Goal: Transaction & Acquisition: Purchase product/service

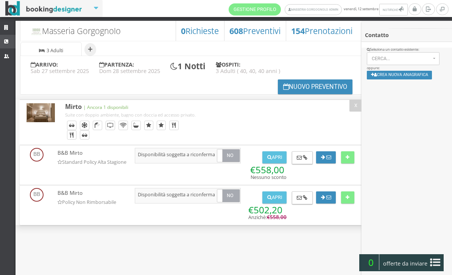
click at [8, 41] on icon at bounding box center [7, 41] width 6 height 5
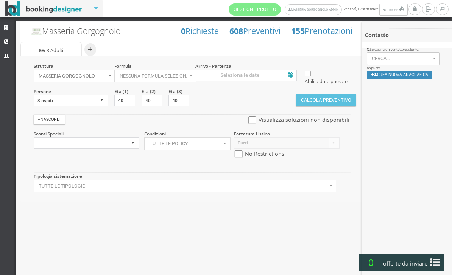
select select
click at [140, 76] on span "Nessuna formula selezionata" at bounding box center [154, 75] width 68 height 5
click at [152, 103] on span "Bed & Breakfast" at bounding box center [139, 100] width 35 height 6
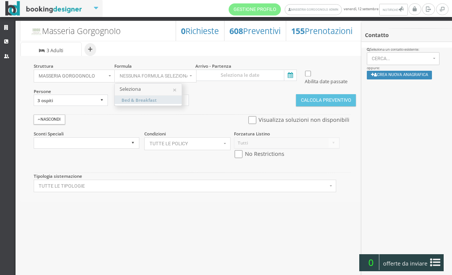
select select "4"
click at [290, 75] on icon at bounding box center [289, 75] width 11 height 10
click at [290, 75] on input at bounding box center [246, 75] width 102 height 11
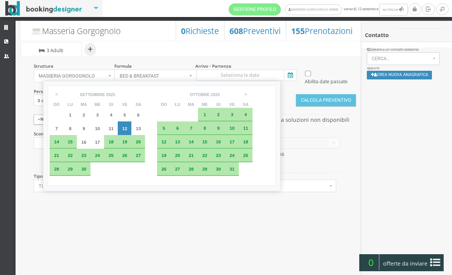
click at [74, 172] on div "29" at bounding box center [70, 169] width 8 height 5
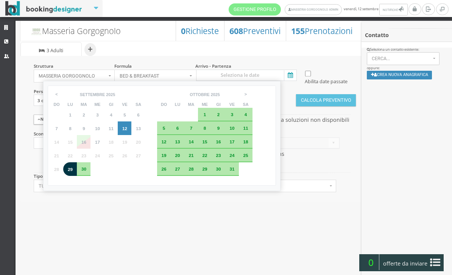
click at [86, 162] on div "23" at bounding box center [84, 156] width 14 height 14
click at [73, 172] on span "29" at bounding box center [70, 169] width 5 height 5
click at [74, 176] on div "29" at bounding box center [70, 169] width 14 height 14
click at [86, 158] on span "23" at bounding box center [83, 155] width 5 height 5
click at [85, 172] on span "30" at bounding box center [83, 169] width 5 height 5
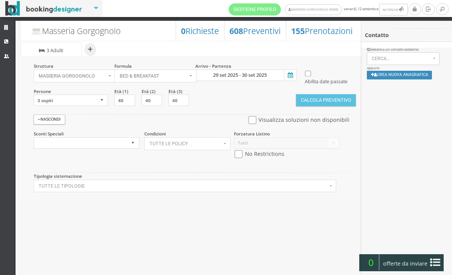
click at [291, 77] on icon at bounding box center [289, 75] width 11 height 10
click at [291, 77] on input "29 set 2025 - 30 set 2025" at bounding box center [246, 75] width 102 height 11
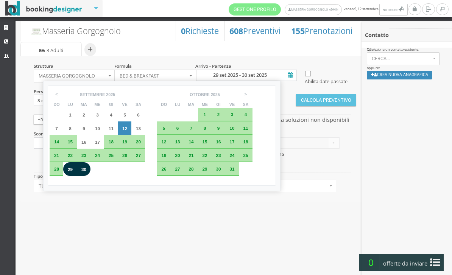
click at [86, 158] on span "23" at bounding box center [83, 155] width 5 height 5
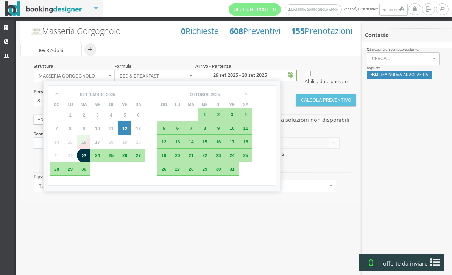
click at [141, 158] on span "27" at bounding box center [138, 155] width 5 height 5
type input "[DATE] - [DATE]"
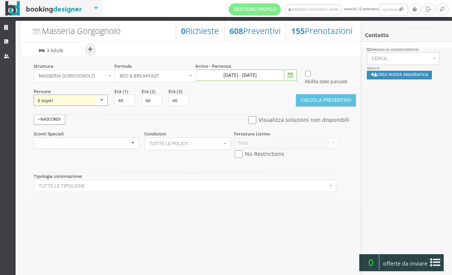
click at [94, 106] on select "1 ospite 2 ospiti 3 ospiti 4 ospiti 5 ospiti 6 ospiti 7 ospiti 8 ospiti 9 ospit…" at bounding box center [71, 100] width 75 height 11
select select "1"
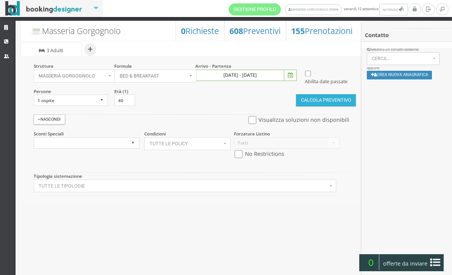
click at [334, 106] on button "Calcola Preventivo" at bounding box center [326, 100] width 60 height 12
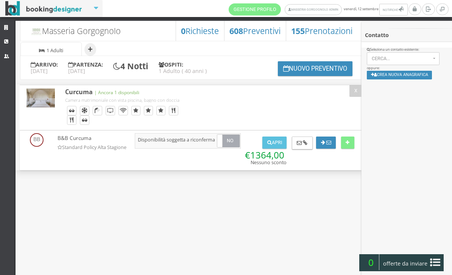
click at [91, 49] on button "+" at bounding box center [90, 49] width 12 height 13
select select "2"
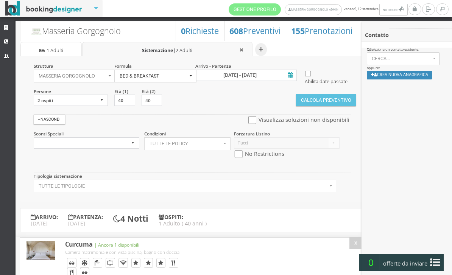
click at [161, 79] on span "Bed & Breakfast" at bounding box center [154, 75] width 68 height 5
click at [215, 80] on div at bounding box center [226, 137] width 452 height 275
click at [196, 80] on button "Bed & Breakfast" at bounding box center [155, 76] width 82 height 13
click at [203, 117] on div at bounding box center [226, 137] width 452 height 275
click at [196, 83] on button "Bed & Breakfast" at bounding box center [155, 76] width 82 height 13
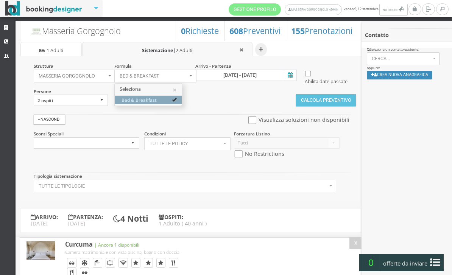
click at [98, 114] on div at bounding box center [226, 137] width 452 height 275
click at [114, 83] on button "Bed & Breakfast" at bounding box center [155, 76] width 82 height 13
click at [89, 106] on div at bounding box center [226, 137] width 452 height 275
click at [114, 83] on button "Bed & Breakfast" at bounding box center [155, 76] width 82 height 13
click at [97, 110] on div at bounding box center [226, 137] width 452 height 275
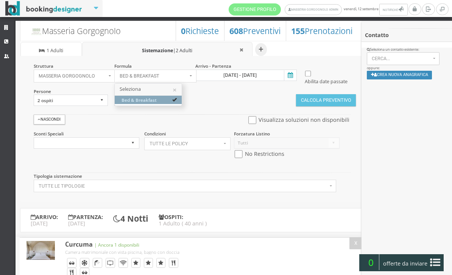
click at [114, 83] on button "Bed & Breakfast" at bounding box center [155, 76] width 82 height 13
click at [165, 77] on div at bounding box center [226, 137] width 452 height 275
click at [165, 77] on button "Bed & Breakfast" at bounding box center [155, 76] width 82 height 13
click at [93, 110] on div at bounding box center [226, 137] width 452 height 275
click at [114, 83] on button "Bed & Breakfast" at bounding box center [155, 76] width 82 height 13
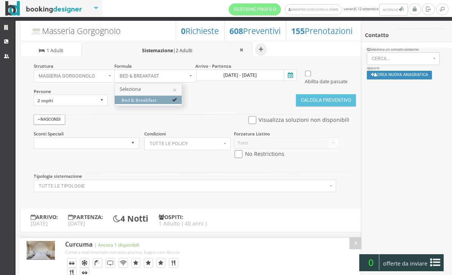
click at [102, 111] on div at bounding box center [226, 137] width 452 height 275
click at [114, 83] on button "Bed & Breakfast" at bounding box center [155, 76] width 82 height 13
click at [133, 100] on span "Bed & Breakfast" at bounding box center [139, 100] width 35 height 6
click at [90, 114] on div at bounding box center [226, 137] width 452 height 275
click at [114, 83] on button "Nessuna formula selezionata" at bounding box center [155, 76] width 82 height 13
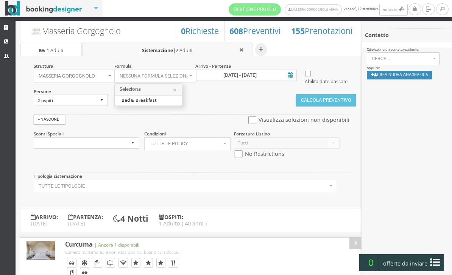
click at [102, 109] on div at bounding box center [226, 137] width 452 height 275
click at [114, 83] on button "Nessuna formula selezionata" at bounding box center [155, 76] width 82 height 13
click at [194, 72] on div at bounding box center [226, 137] width 452 height 275
click at [194, 72] on button "Nessuna formula selezionata" at bounding box center [155, 76] width 82 height 13
click at [244, 50] on div at bounding box center [226, 137] width 452 height 275
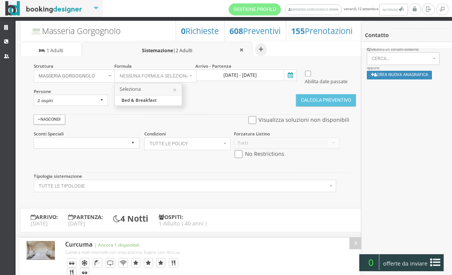
click at [196, 70] on button "Nessuna formula selezionata" at bounding box center [155, 76] width 82 height 13
click at [244, 50] on div at bounding box center [226, 137] width 452 height 275
click at [196, 70] on button "Nessuna formula selezionata" at bounding box center [155, 76] width 82 height 13
click at [239, 47] on div at bounding box center [226, 137] width 452 height 275
click at [196, 70] on button "Nessuna formula selezionata" at bounding box center [155, 76] width 82 height 13
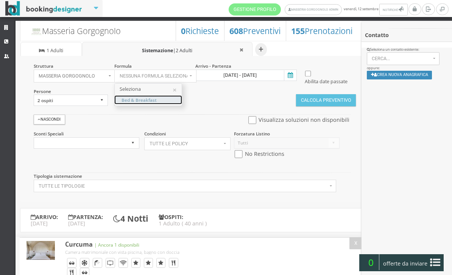
click at [176, 97] on link "Bed & Breakfast" at bounding box center [148, 100] width 67 height 8
select select "4"
click at [169, 88] on div "× Seleziona" at bounding box center [148, 90] width 67 height 12
click at [177, 86] on button "×" at bounding box center [175, 89] width 4 height 7
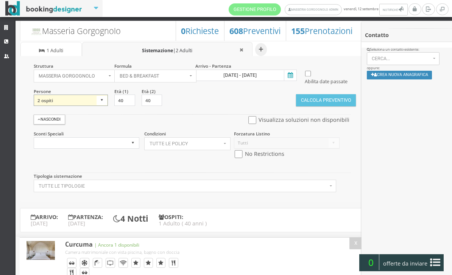
click at [97, 106] on select "1 ospite 2 ospiti 3 ospiti 4 ospiti 5 ospiti 6 ospiti 7 ospiti 8 ospiti 9 ospit…" at bounding box center [71, 100] width 75 height 11
select select "3"
click at [276, 125] on span "Visualizza soluzioni non disponibili" at bounding box center [305, 120] width 94 height 11
click at [248, 124] on input "checkbox" at bounding box center [252, 120] width 9 height 8
checkbox input "true"
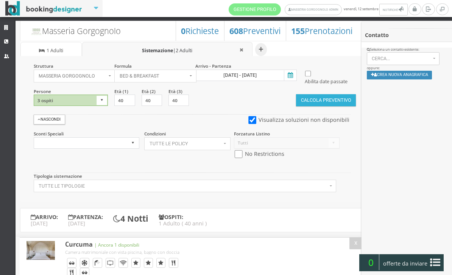
click at [327, 106] on button "Calcola Preventivo" at bounding box center [326, 100] width 60 height 12
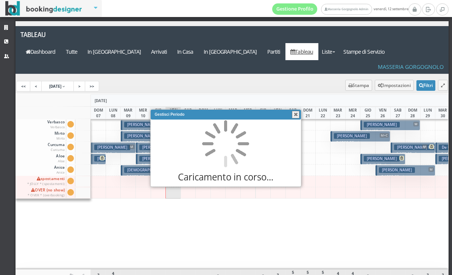
scroll to position [0, 0]
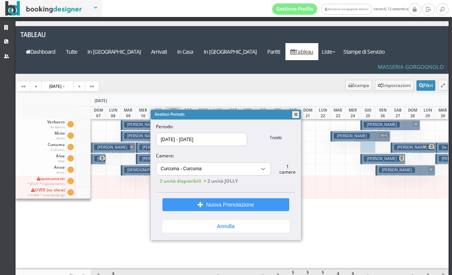
click at [297, 118] on button "button" at bounding box center [296, 115] width 8 height 8
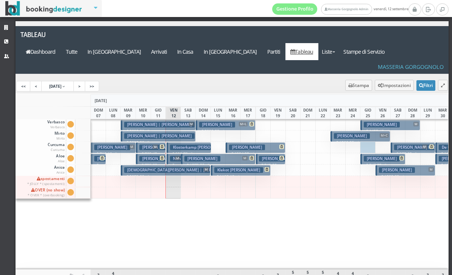
click at [350, 133] on h3 "O’sullivan Maeve" at bounding box center [352, 136] width 36 height 6
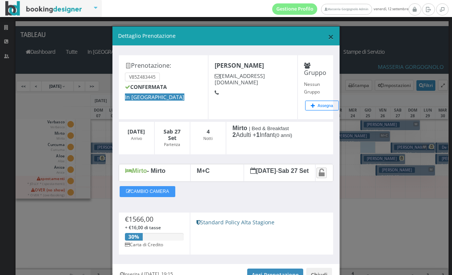
click at [330, 39] on span "×" at bounding box center [331, 37] width 6 height 14
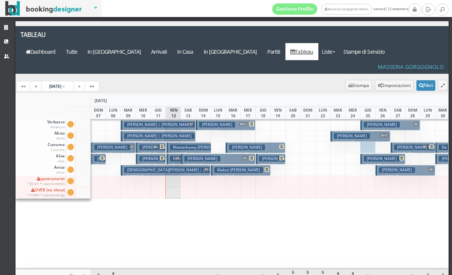
click at [370, 133] on h3 "O’sullivan Maeve" at bounding box center [352, 136] width 36 height 6
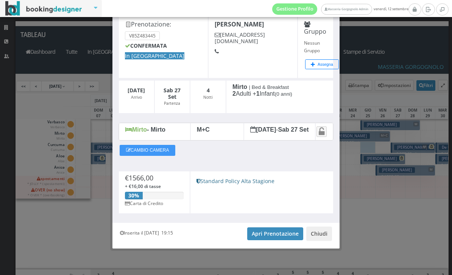
scroll to position [44, 0]
click at [283, 237] on link "Apri Prenotazione" at bounding box center [275, 234] width 56 height 13
click at [281, 230] on link "Apri Prenotazione" at bounding box center [275, 234] width 56 height 13
click at [280, 235] on link "Apri Prenotazione" at bounding box center [275, 234] width 56 height 13
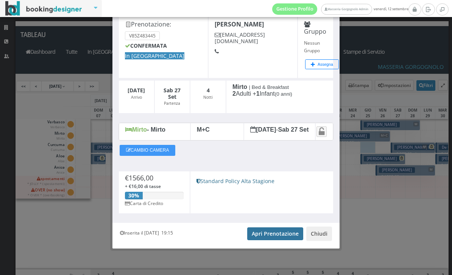
click at [269, 236] on link "Apri Prenotazione" at bounding box center [275, 234] width 56 height 13
click at [271, 241] on link "Apri Prenotazione" at bounding box center [275, 234] width 56 height 13
click at [283, 235] on link "Apri Prenotazione" at bounding box center [275, 234] width 56 height 13
click at [266, 237] on link "Apri Prenotazione" at bounding box center [275, 234] width 56 height 13
click at [259, 234] on link "Apri Prenotazione" at bounding box center [275, 234] width 56 height 13
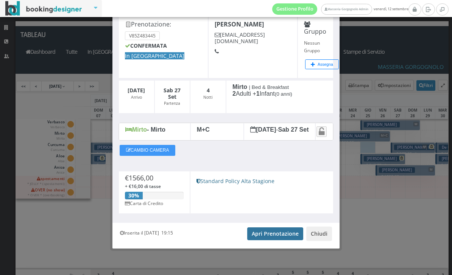
click at [269, 234] on link "Apri Prenotazione" at bounding box center [275, 234] width 56 height 13
click at [278, 235] on link "Apri Prenotazione" at bounding box center [275, 234] width 56 height 13
click at [326, 241] on button "Chiudi" at bounding box center [319, 234] width 26 height 14
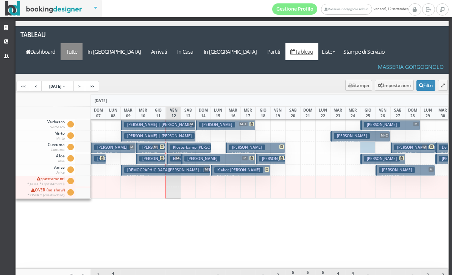
click at [83, 43] on a=pms-all"] "Tutte" at bounding box center [72, 51] width 22 height 17
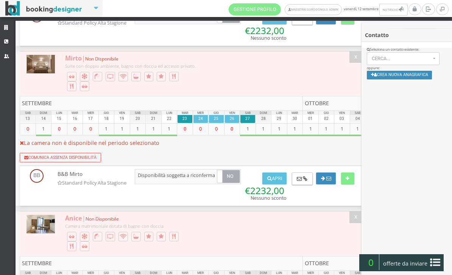
scroll to position [231, 0]
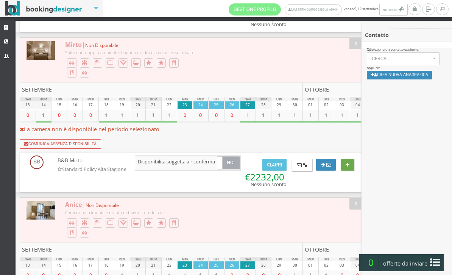
click at [347, 171] on button at bounding box center [347, 165] width 13 height 12
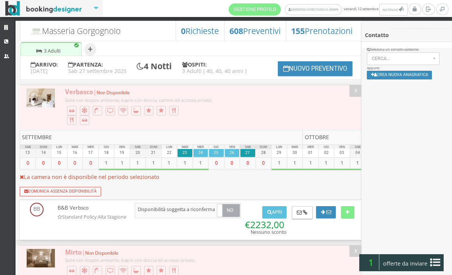
scroll to position [0, 0]
click at [95, 46] on button "+" at bounding box center [90, 49] width 12 height 13
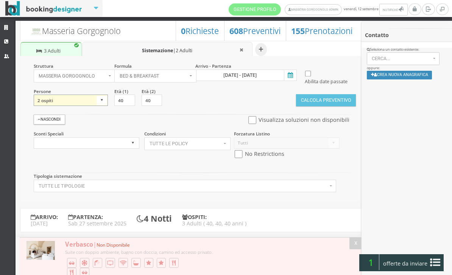
click at [98, 106] on select "1 ospite 2 ospiti 3 ospiti 4 ospiti 5 ospiti 6 ospiti 7 ospiti 8 ospiti 9 ospit…" at bounding box center [71, 100] width 75 height 11
select select "1"
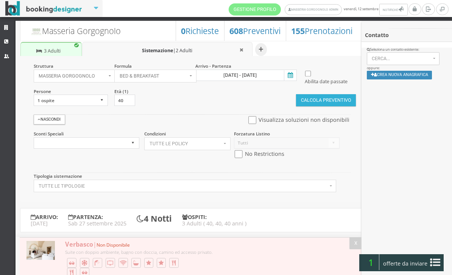
click at [334, 106] on button "Calcola Preventivo" at bounding box center [326, 100] width 60 height 12
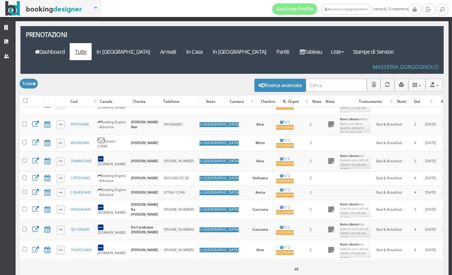
scroll to position [193, 1]
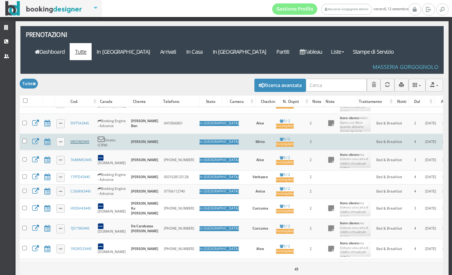
click at [82, 141] on link "V85Z483445" at bounding box center [79, 141] width 19 height 5
click at [89, 140] on link "V85Z483445" at bounding box center [79, 141] width 19 height 5
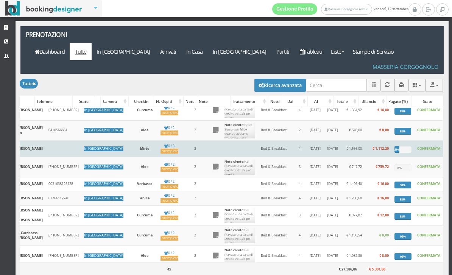
scroll to position [0, 141]
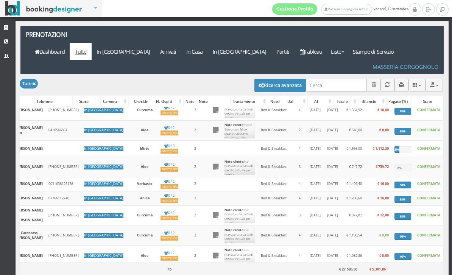
click at [217, 23] on div "Prenotazioni Applica Tutte × Filtri Liste Tutte In arrivo Arrivati In casa In p…" at bounding box center [233, 168] width 434 height 295
click at [328, 43] on link "Tableau" at bounding box center [311, 51] width 33 height 17
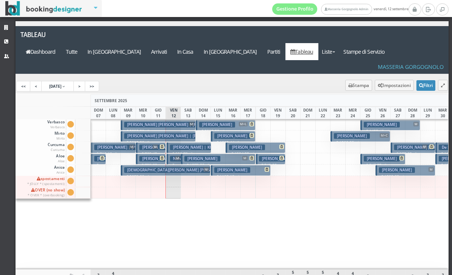
click at [358, 133] on h3 "[PERSON_NAME]" at bounding box center [352, 136] width 36 height 6
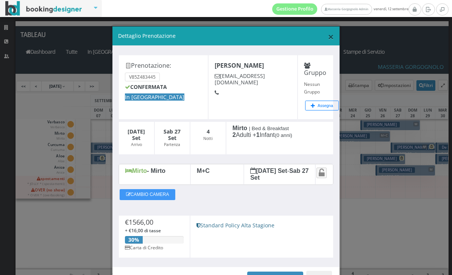
click at [330, 35] on span "×" at bounding box center [331, 37] width 6 height 14
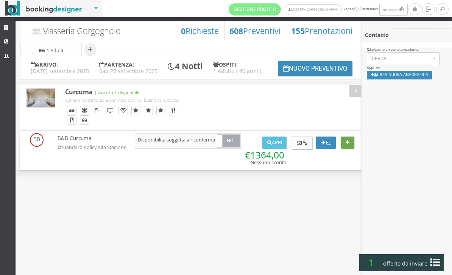
click at [348, 145] on icon at bounding box center [348, 143] width 4 height 5
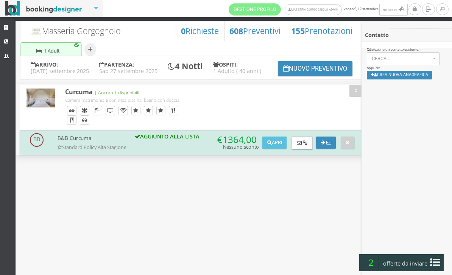
click at [433, 259] on icon at bounding box center [435, 263] width 10 height 12
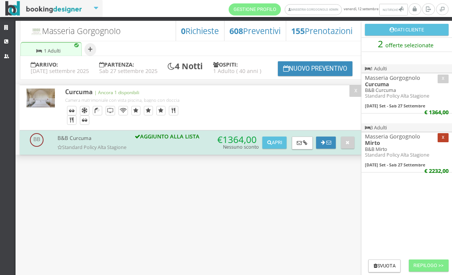
click at [442, 142] on button "x" at bounding box center [443, 137] width 11 height 9
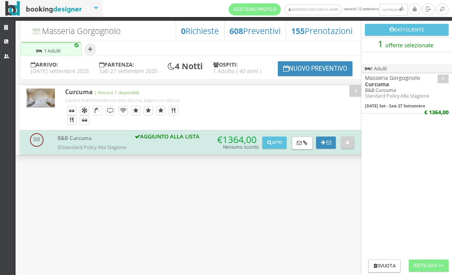
click at [408, 29] on button "Dati Cliente" at bounding box center [407, 30] width 84 height 12
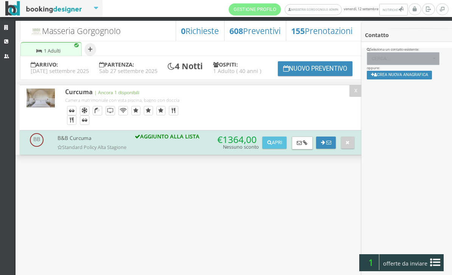
click at [398, 57] on span "Cerca..." at bounding box center [401, 58] width 59 height 5
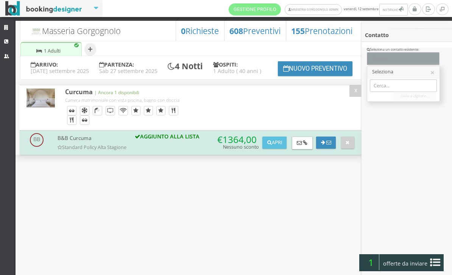
click at [398, 57] on div at bounding box center [226, 137] width 452 height 275
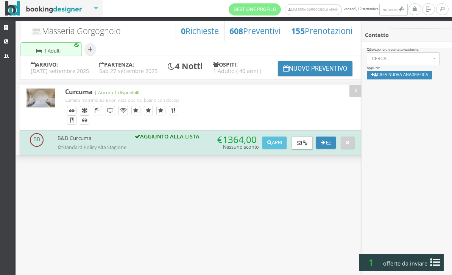
click at [397, 74] on button "Crea nuova anagrafica" at bounding box center [400, 75] width 66 height 9
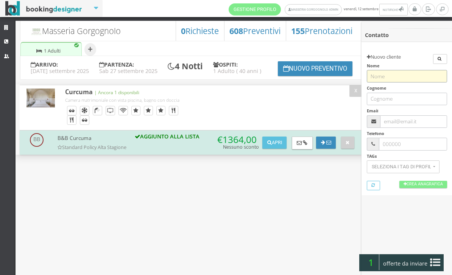
type input "M"
click at [443, 61] on span "Cerca" at bounding box center [443, 59] width 0 height 6
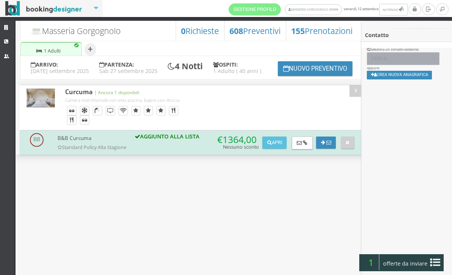
click at [417, 61] on span "Cerca..." at bounding box center [401, 58] width 59 height 5
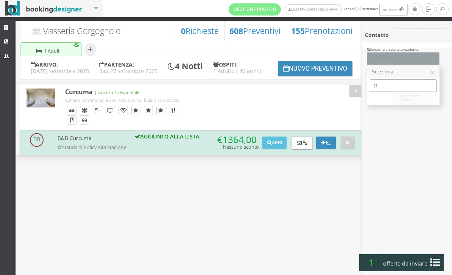
type input "O"
type input "Maeve"
click at [409, 100] on span "Maeve O’Sullivan | maeveos6@hotmail.com Telef.: null" at bounding box center [448, 98] width 137 height 6
select select "c3d5294c7d3911f09c94063e6a87f67d"
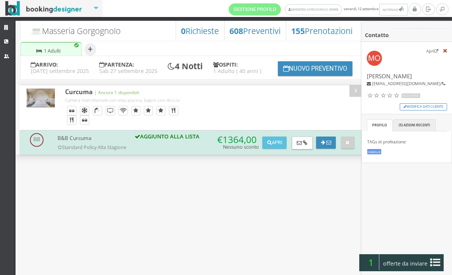
click at [422, 130] on link "( 5 ) Azioni recenti" at bounding box center [415, 125] width 42 height 12
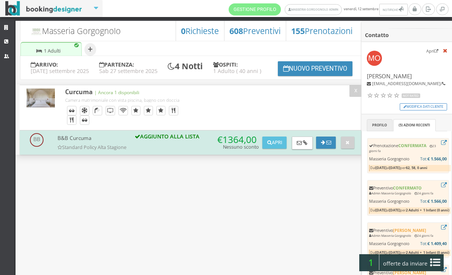
click at [386, 127] on link "Profilo" at bounding box center [380, 125] width 26 height 12
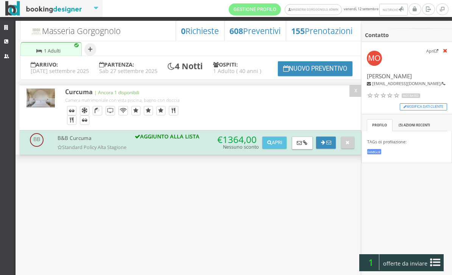
click at [425, 263] on span "offerte da inviare" at bounding box center [405, 264] width 49 height 12
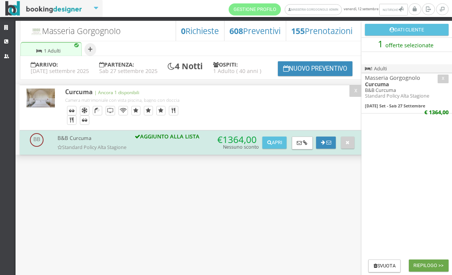
click at [428, 264] on button "Riepilogo >>" at bounding box center [429, 266] width 40 height 12
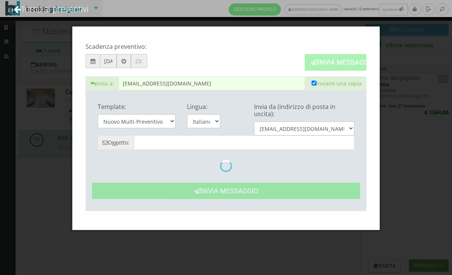
type input "Masseria Gorgognolo: Preventivo - Maeve O’sullivan"
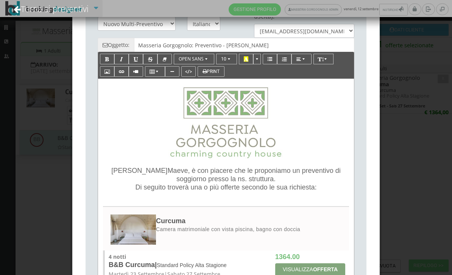
scroll to position [95, 0]
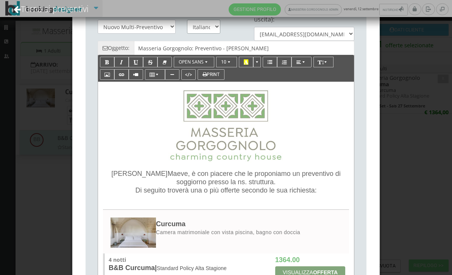
select select "en"
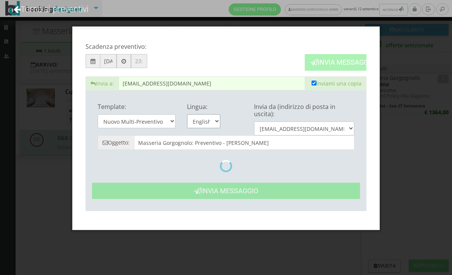
type input "Masseria Gorgognolo: Quote- Maeve O’sullivan"
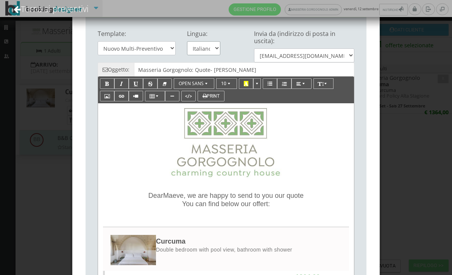
scroll to position [103, 0]
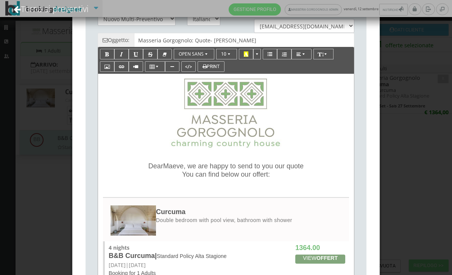
drag, startPoint x: 277, startPoint y: 180, endPoint x: 217, endPoint y: 171, distance: 60.1
click at [217, 171] on p "Dear Maeve , we are happy to send to you our quote You can find below our offer…" at bounding box center [226, 170] width 241 height 17
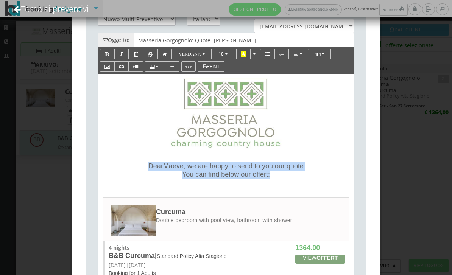
drag, startPoint x: 136, startPoint y: 171, endPoint x: 275, endPoint y: 177, distance: 139.1
click at [275, 177] on p "Dear Maeve , we are happy to send to you our quote You can find below our offer…" at bounding box center [226, 170] width 241 height 17
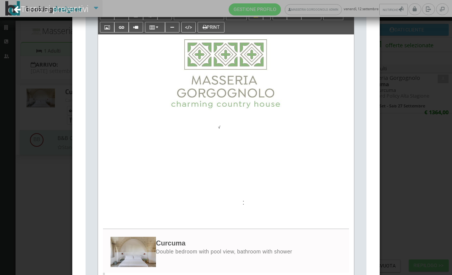
scroll to position [143, 0]
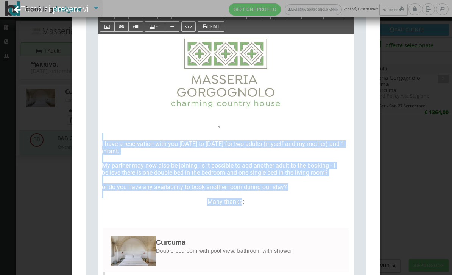
drag, startPoint x: 242, startPoint y: 204, endPoint x: 209, endPoint y: 141, distance: 71.5
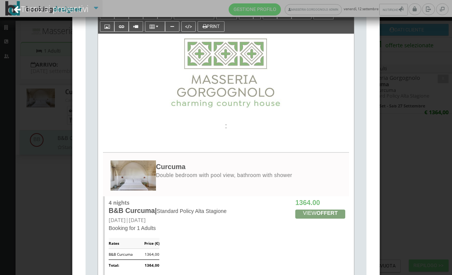
click at [224, 127] on p ":" at bounding box center [226, 126] width 248 height 8
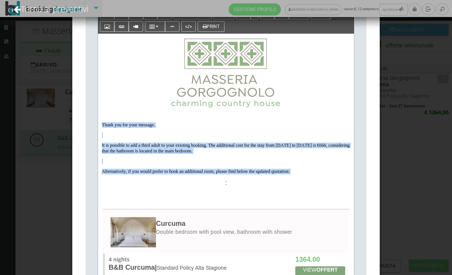
drag, startPoint x: 102, startPoint y: 126, endPoint x: 287, endPoint y: 177, distance: 191.6
click at [287, 177] on div "Thank you for your message. It is possible to add a third adult to your existin…" at bounding box center [226, 275] width 256 height 482
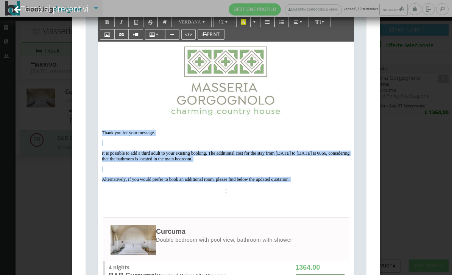
scroll to position [108, 0]
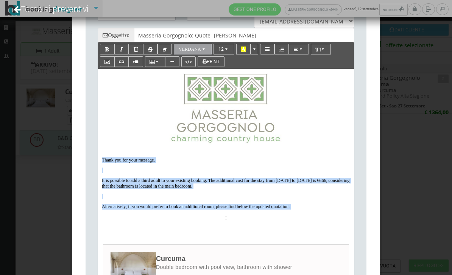
click at [201, 52] on button "Verdana" at bounding box center [193, 49] width 38 height 11
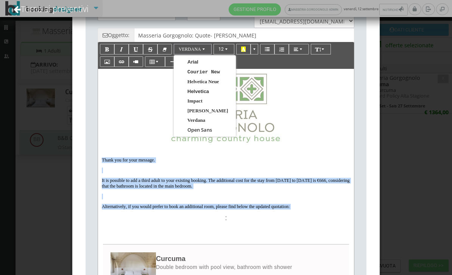
click at [197, 123] on span "Verdana" at bounding box center [196, 120] width 18 height 6
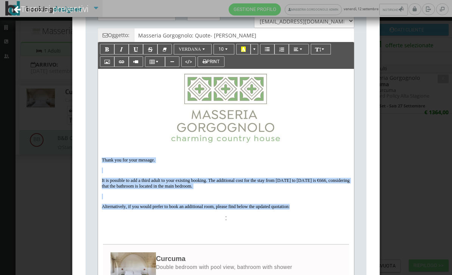
drag, startPoint x: 290, startPoint y: 206, endPoint x: 194, endPoint y: 156, distance: 108.4
click at [270, 52] on icon "button" at bounding box center [267, 49] width 5 height 5
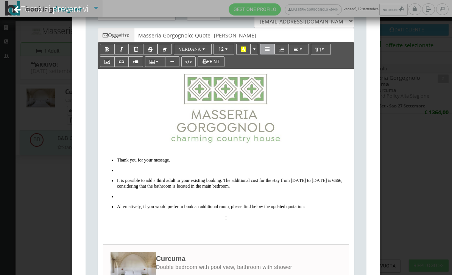
click at [270, 52] on icon "button" at bounding box center [267, 49] width 5 height 5
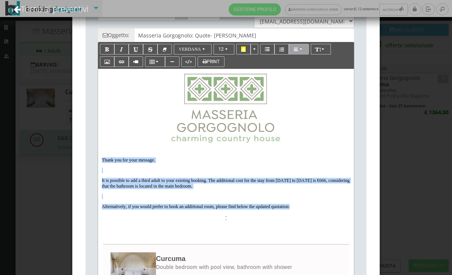
click at [295, 52] on icon "button" at bounding box center [296, 49] width 5 height 5
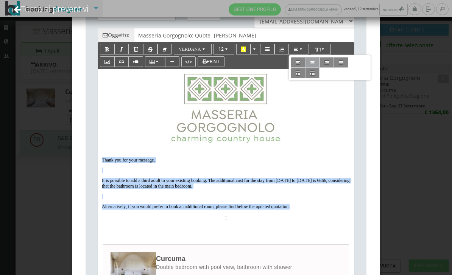
click at [316, 65] on button "button" at bounding box center [312, 62] width 14 height 11
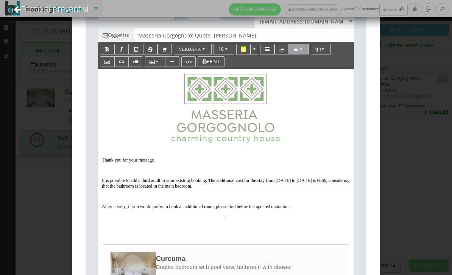
click at [301, 52] on span "button" at bounding box center [302, 49] width 5 height 5
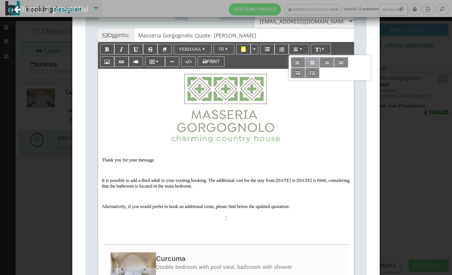
click at [308, 65] on button "button" at bounding box center [312, 62] width 14 height 11
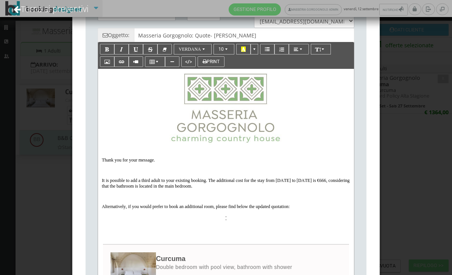
click at [226, 221] on span ":" at bounding box center [226, 218] width 2 height 8
drag, startPoint x: 231, startPoint y: 223, endPoint x: 223, endPoint y: 223, distance: 8.0
click at [223, 222] on p ":" at bounding box center [226, 218] width 248 height 8
click at [225, 222] on span ":" at bounding box center [226, 218] width 2 height 8
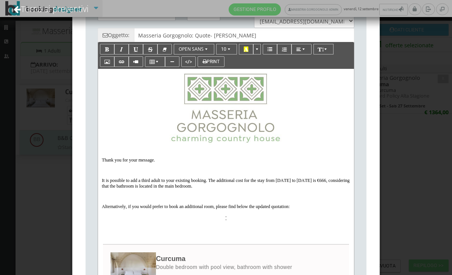
click at [227, 222] on span ":" at bounding box center [226, 218] width 2 height 8
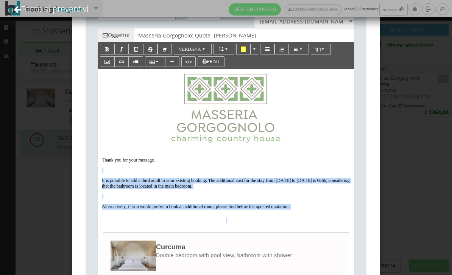
drag, startPoint x: 293, startPoint y: 212, endPoint x: 189, endPoint y: 160, distance: 116.7
drag, startPoint x: 294, startPoint y: 210, endPoint x: 244, endPoint y: 156, distance: 73.7
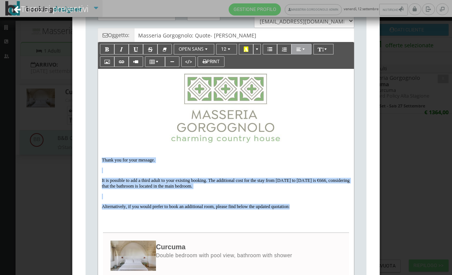
click at [304, 51] on span "button" at bounding box center [304, 49] width 5 height 5
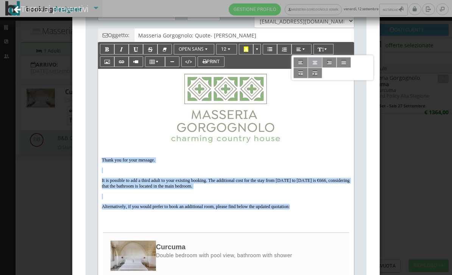
click at [313, 63] on icon "button" at bounding box center [315, 62] width 5 height 5
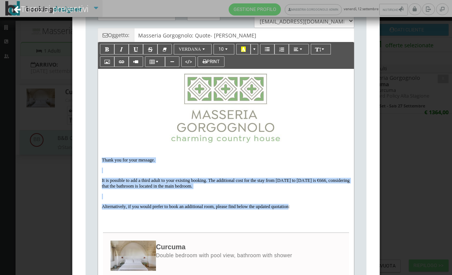
drag, startPoint x: 289, startPoint y: 210, endPoint x: 182, endPoint y: 158, distance: 118.8
click at [169, 205] on span "Alternatively, if you would prefer to book an additional room, please find belo…" at bounding box center [196, 206] width 188 height 5
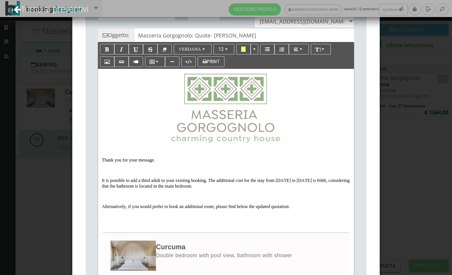
click at [170, 200] on p at bounding box center [226, 197] width 248 height 6
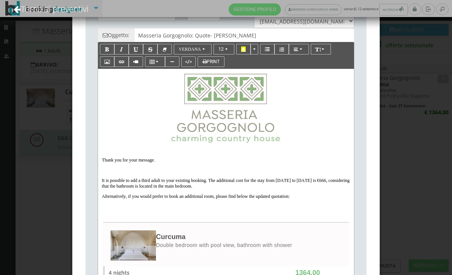
click at [126, 171] on p at bounding box center [226, 171] width 248 height 6
click at [120, 173] on p at bounding box center [226, 171] width 248 height 6
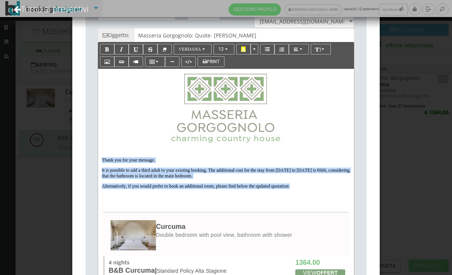
drag, startPoint x: 102, startPoint y: 161, endPoint x: 293, endPoint y: 187, distance: 193.2
click at [322, 51] on span "button" at bounding box center [324, 49] width 5 height 5
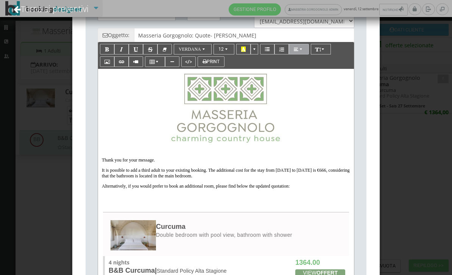
click at [306, 51] on button "button" at bounding box center [299, 49] width 20 height 11
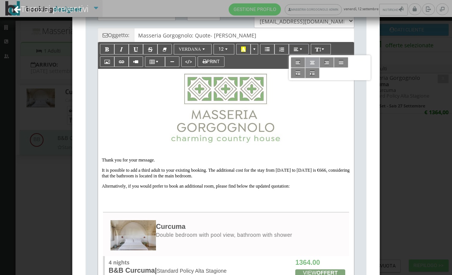
click at [312, 64] on icon "button" at bounding box center [312, 62] width 5 height 5
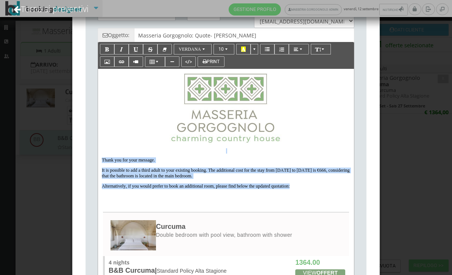
drag, startPoint x: 291, startPoint y: 187, endPoint x: 223, endPoint y: 152, distance: 76.4
click at [227, 53] on button "10" at bounding box center [224, 49] width 21 height 11
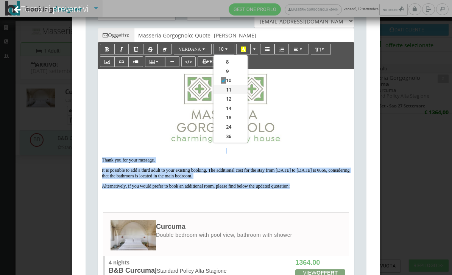
click at [228, 95] on link "11" at bounding box center [231, 89] width 34 height 9
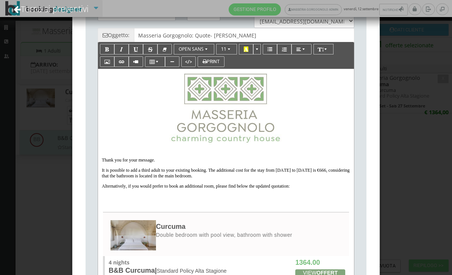
click at [299, 187] on p "Alternatively, if you would prefer to book an additional room, please find belo…" at bounding box center [226, 187] width 248 height 6
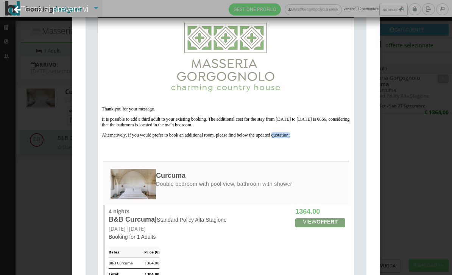
scroll to position [154, 0]
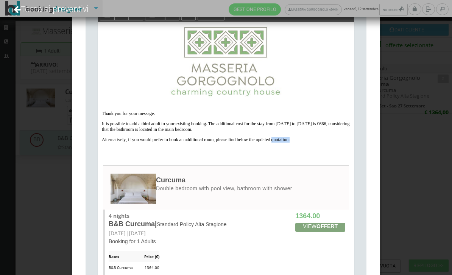
click at [300, 139] on p "Alternatively, if you would prefer to book an additional room, please find belo…" at bounding box center [226, 140] width 248 height 6
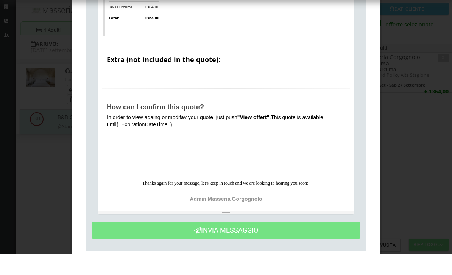
scroll to position [389, 0]
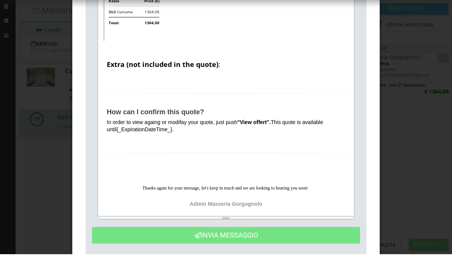
click at [174, 147] on span "{_ExpirationDateTime_}." at bounding box center [145, 150] width 57 height 6
click at [192, 206] on span "Thanks again for your message, let's keep in touch and we are looking to hearin" at bounding box center [214, 208] width 145 height 5
drag, startPoint x: 192, startPoint y: 186, endPoint x: 0, endPoint y: -21, distance: 282.8
click at [0, 0] on html "Torna ai preventivi Gestione Profilo Masseria Gorgognolo Admin venerdì, 12 sett…" at bounding box center [226, 137] width 452 height 275
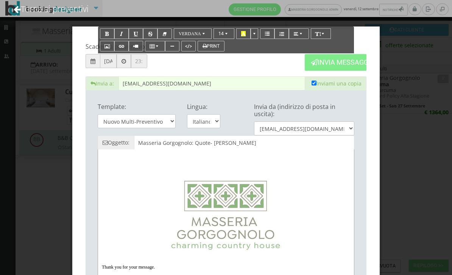
scroll to position [0, 0]
click at [44, 9] on link "Torna ai preventivi" at bounding box center [50, 8] width 95 height 31
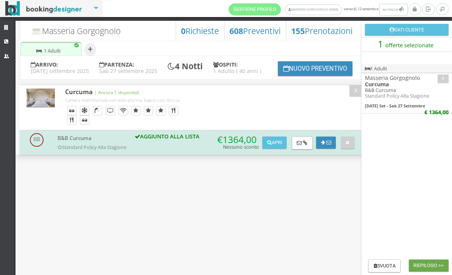
click at [416, 263] on button "Riepilogo >>" at bounding box center [429, 266] width 40 height 12
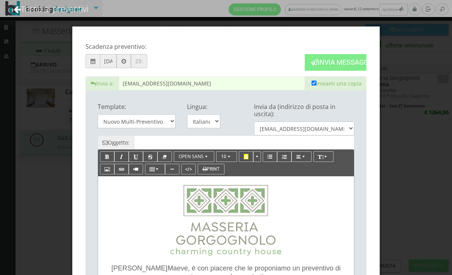
type input "Masseria Gorgognolo: Preventivo - Maeve O’sullivan"
click at [205, 112] on div "Lingua: Italiano English" at bounding box center [203, 117] width 45 height 34
click at [206, 120] on select "Italiano English" at bounding box center [203, 121] width 33 height 14
select select "en"
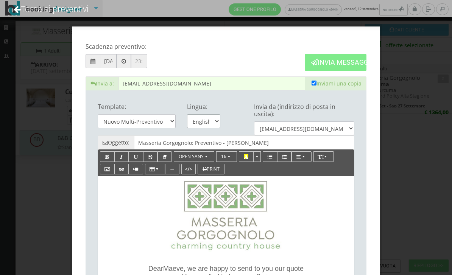
type input "Masseria Gorgognolo: Quote- Maeve O’sullivan"
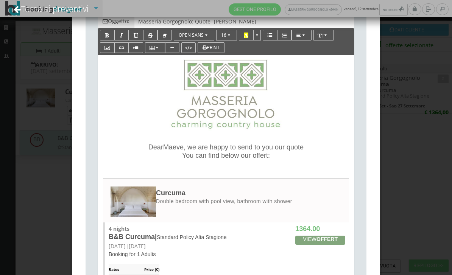
scroll to position [128, 0]
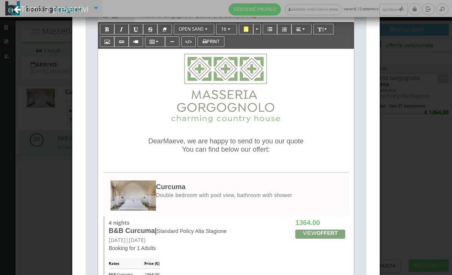
click at [148, 142] on span "Dear" at bounding box center [155, 141] width 15 height 8
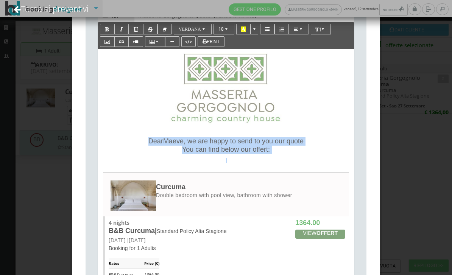
paste div
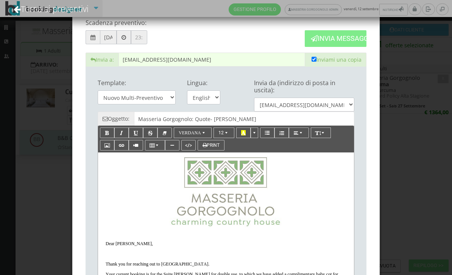
scroll to position [23, 0]
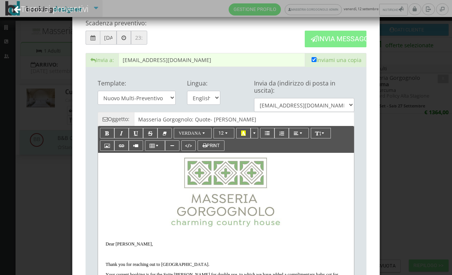
click at [314, 61] on input "checkbox" at bounding box center [314, 59] width 5 height 5
checkbox input "false"
click at [324, 36] on button "Invia Messaggio" at bounding box center [336, 39] width 62 height 16
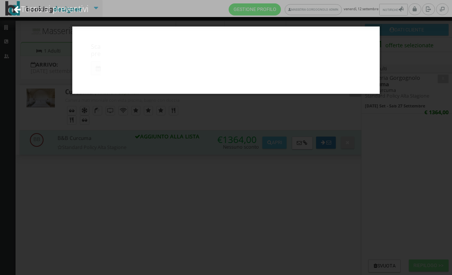
scroll to position [0, 0]
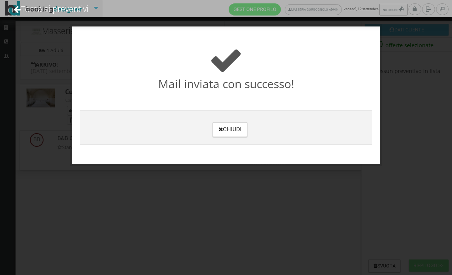
click at [227, 120] on h3 "Chiudi" at bounding box center [226, 128] width 285 height 19
click at [239, 127] on button "Chiudi" at bounding box center [230, 129] width 34 height 15
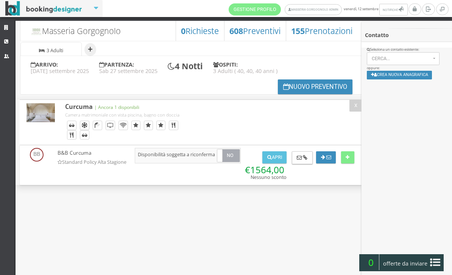
click at [93, 50] on button "+" at bounding box center [90, 49] width 12 height 13
select select "2"
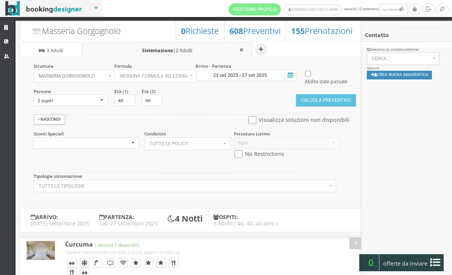
click at [248, 124] on input "checkbox" at bounding box center [252, 120] width 9 height 8
checkbox input "true"
click at [332, 106] on button "Calcola Preventivo" at bounding box center [326, 100] width 60 height 12
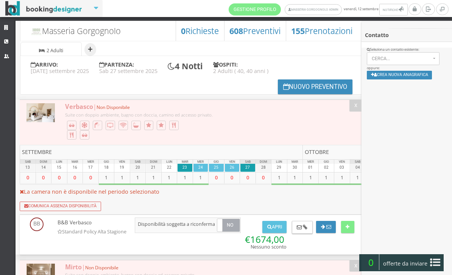
click at [96, 50] on button "+" at bounding box center [90, 49] width 12 height 13
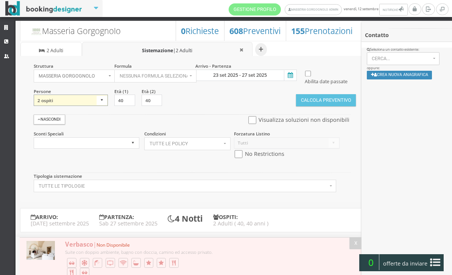
click at [87, 106] on select "1 ospite 2 ospiti 3 ospiti 4 ospiti 5 ospiti 6 ospiti 7 ospiti 8 ospiti 9 ospit…" at bounding box center [71, 100] width 75 height 11
select select "3"
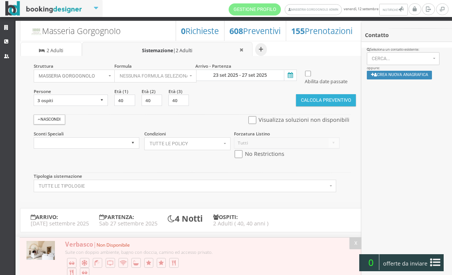
click at [331, 106] on button "Calcola Preventivo" at bounding box center [326, 100] width 60 height 12
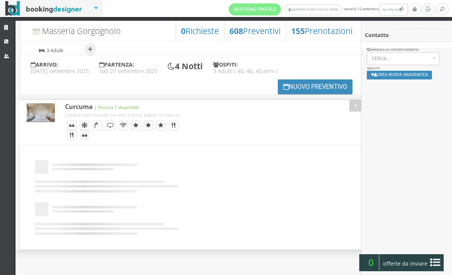
select select
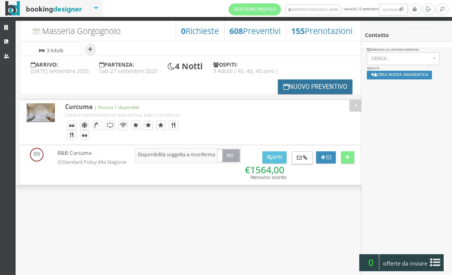
click at [319, 86] on button "Nuovo Preventivo" at bounding box center [315, 87] width 75 height 15
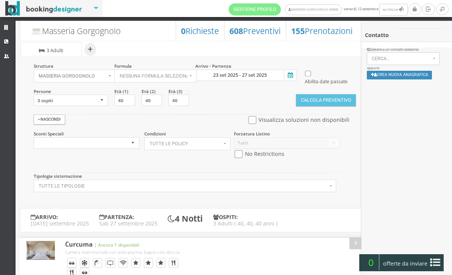
click at [248, 124] on input "checkbox" at bounding box center [252, 120] width 9 height 8
checkbox input "true"
click at [336, 106] on button "Calcola Preventivo" at bounding box center [326, 100] width 60 height 12
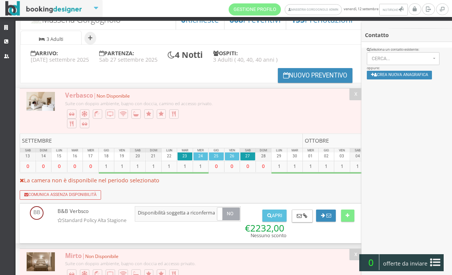
scroll to position [22, 0]
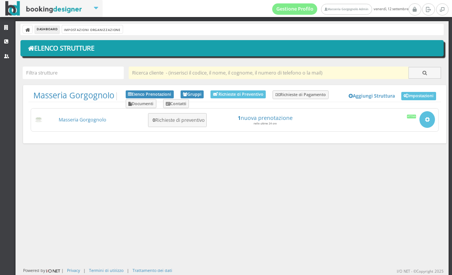
click at [141, 73] on input "text" at bounding box center [269, 73] width 280 height 12
type input "M"
type input "O"
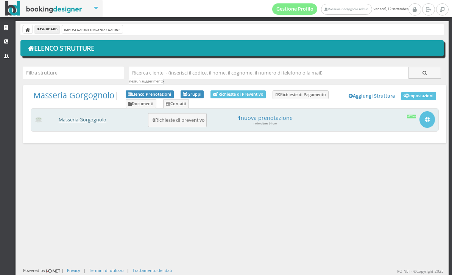
click at [79, 119] on link "Masseria Gorgognolo" at bounding box center [83, 120] width 48 height 6
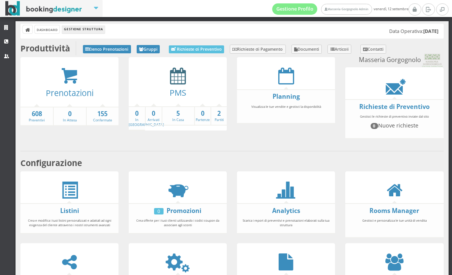
click at [175, 78] on icon at bounding box center [178, 75] width 16 height 17
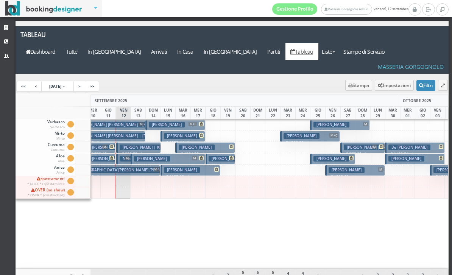
click at [313, 133] on h3 "O’sullivan Maeve" at bounding box center [302, 136] width 36 height 6
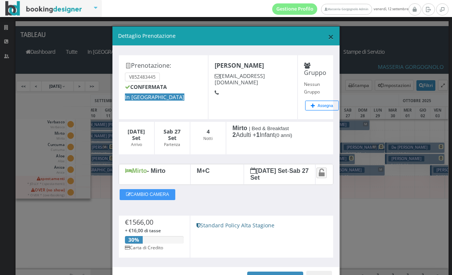
click at [330, 36] on span "×" at bounding box center [331, 37] width 6 height 14
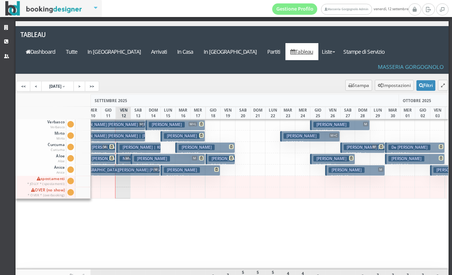
click at [296, 133] on h3 "O’sullivan Maeve" at bounding box center [302, 136] width 36 height 6
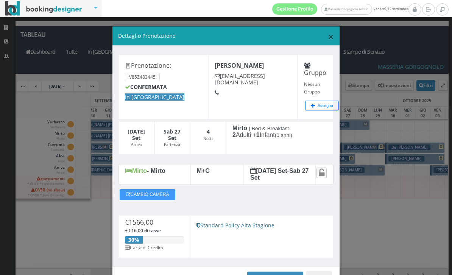
click at [331, 41] on span "×" at bounding box center [331, 37] width 6 height 14
